Goal: Task Accomplishment & Management: Use online tool/utility

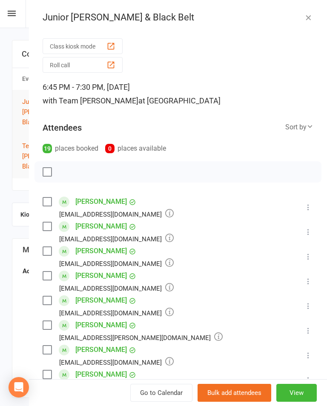
click at [60, 66] on button "Roll call" at bounding box center [83, 65] width 80 height 16
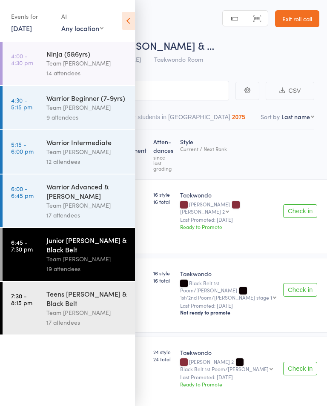
click at [133, 24] on icon at bounding box center [128, 21] width 13 height 18
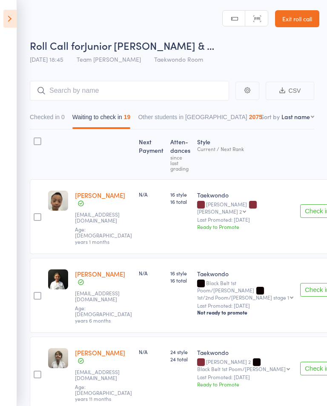
click at [300, 283] on button "Check in" at bounding box center [317, 290] width 34 height 14
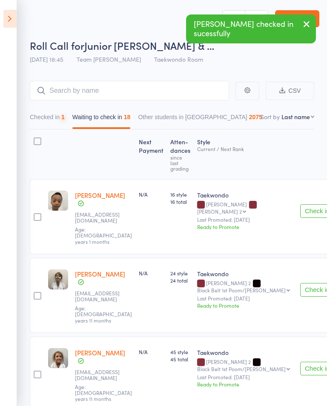
click at [300, 283] on button "Check in" at bounding box center [317, 290] width 34 height 14
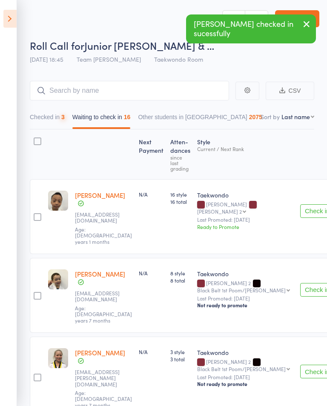
click at [300, 283] on button "Check in" at bounding box center [317, 290] width 34 height 14
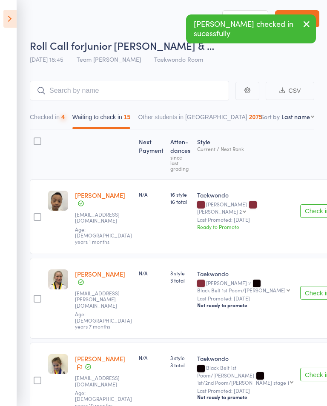
click at [300, 286] on button "Check in" at bounding box center [317, 293] width 34 height 14
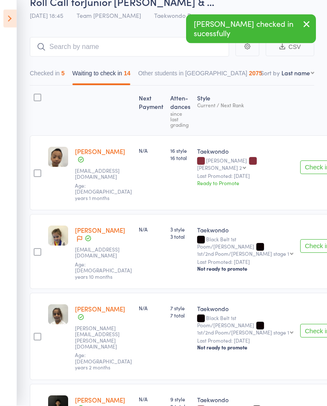
scroll to position [44, 0]
click at [300, 324] on button "Check in" at bounding box center [317, 331] width 34 height 14
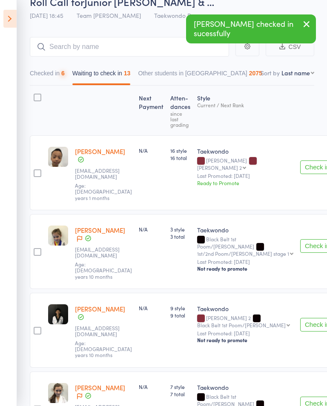
click at [300, 318] on button "Check in" at bounding box center [317, 325] width 34 height 14
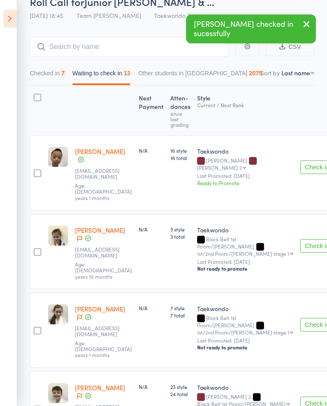
click at [300, 318] on button "Check in" at bounding box center [317, 325] width 34 height 14
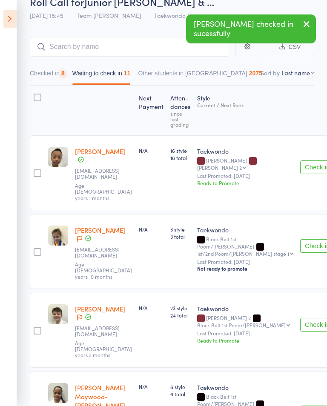
click at [300, 318] on button "Check in" at bounding box center [317, 325] width 34 height 14
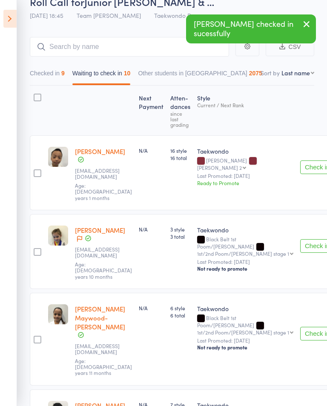
click at [300, 327] on button "Check in" at bounding box center [317, 334] width 34 height 14
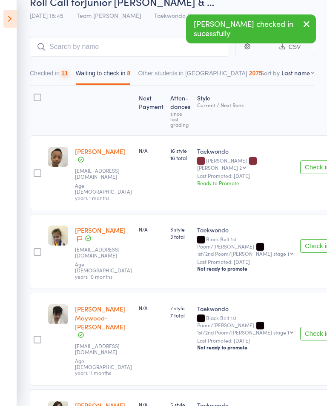
click at [300, 327] on button "Check in" at bounding box center [317, 334] width 34 height 14
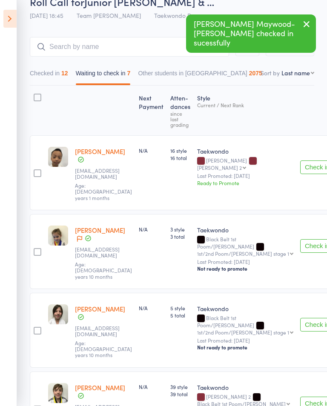
click at [300, 318] on button "Check in" at bounding box center [317, 325] width 34 height 14
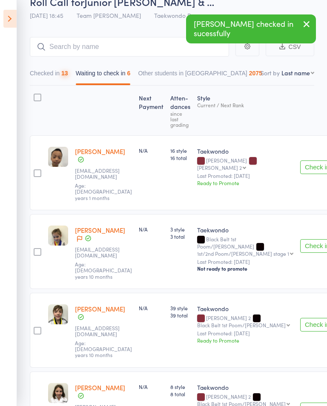
click at [300, 318] on button "Check in" at bounding box center [317, 325] width 34 height 14
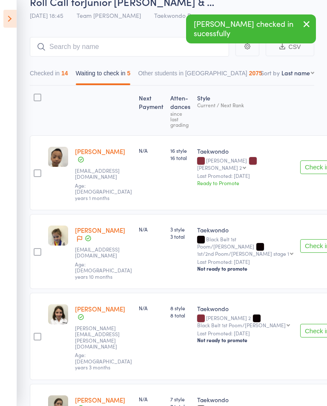
click at [300, 324] on button "Check in" at bounding box center [317, 331] width 34 height 14
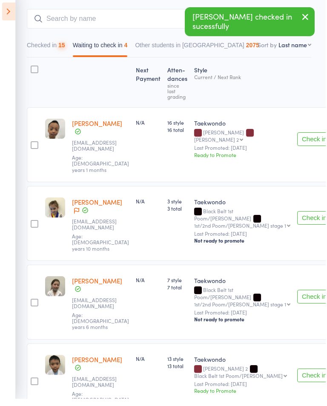
scroll to position [65, 0]
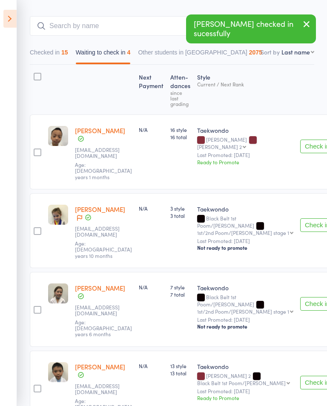
click at [300, 376] on button "Check in" at bounding box center [317, 383] width 34 height 14
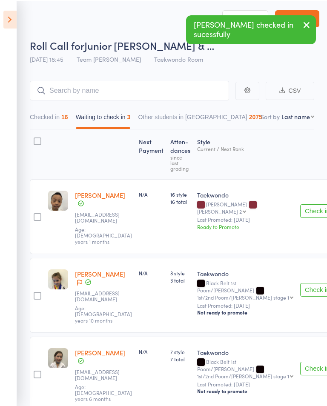
scroll to position [0, 0]
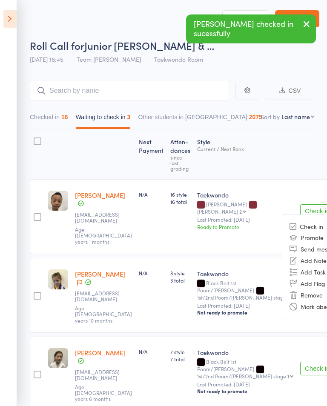
click at [291, 301] on li "Mark absent" at bounding box center [317, 306] width 70 height 11
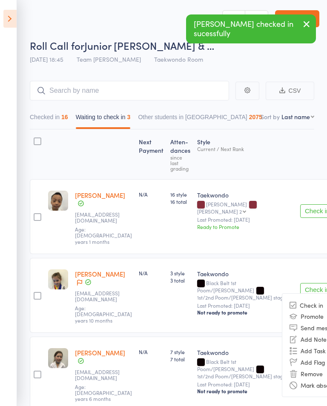
click at [286, 379] on li "Mark absent" at bounding box center [317, 384] width 70 height 11
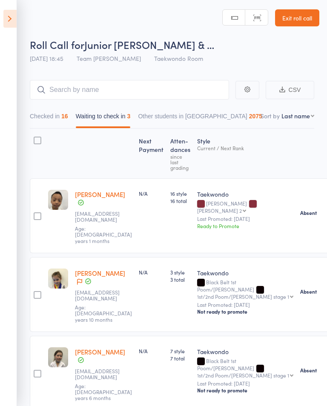
click at [55, 127] on button "Checked in 16" at bounding box center [49, 119] width 38 height 20
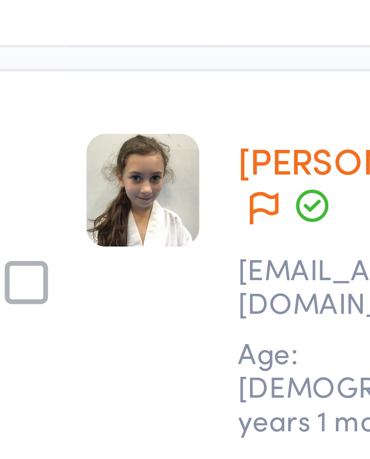
scroll to position [442, 0]
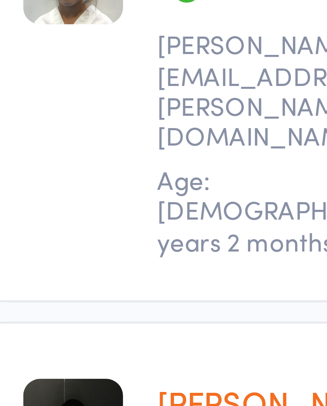
click at [75, 243] on link "[PERSON_NAME]" at bounding box center [100, 247] width 50 height 9
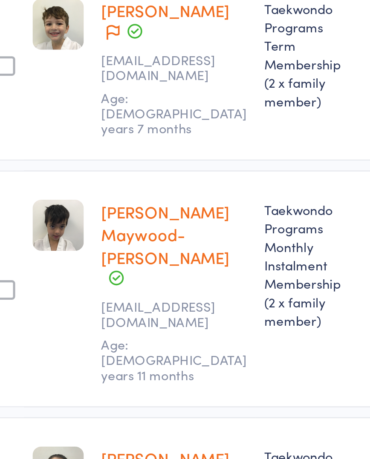
scroll to position [808, 0]
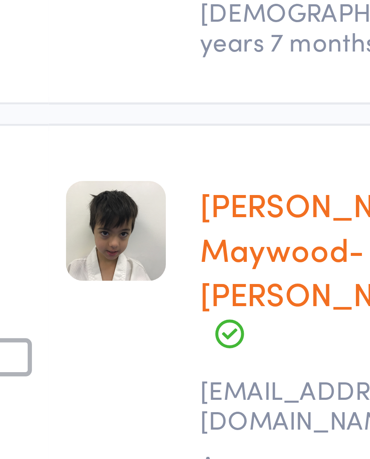
click at [45, 198] on div "edit" at bounding box center [58, 244] width 27 height 93
